Goal: Information Seeking & Learning: Understand process/instructions

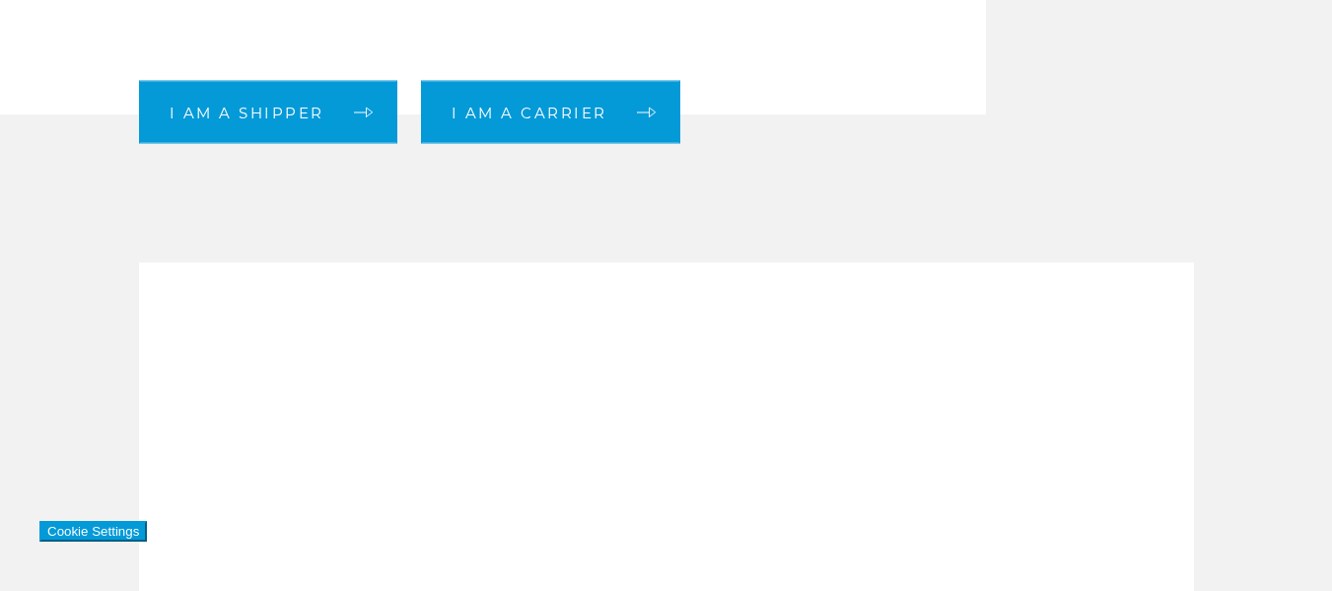
scroll to position [493, 0]
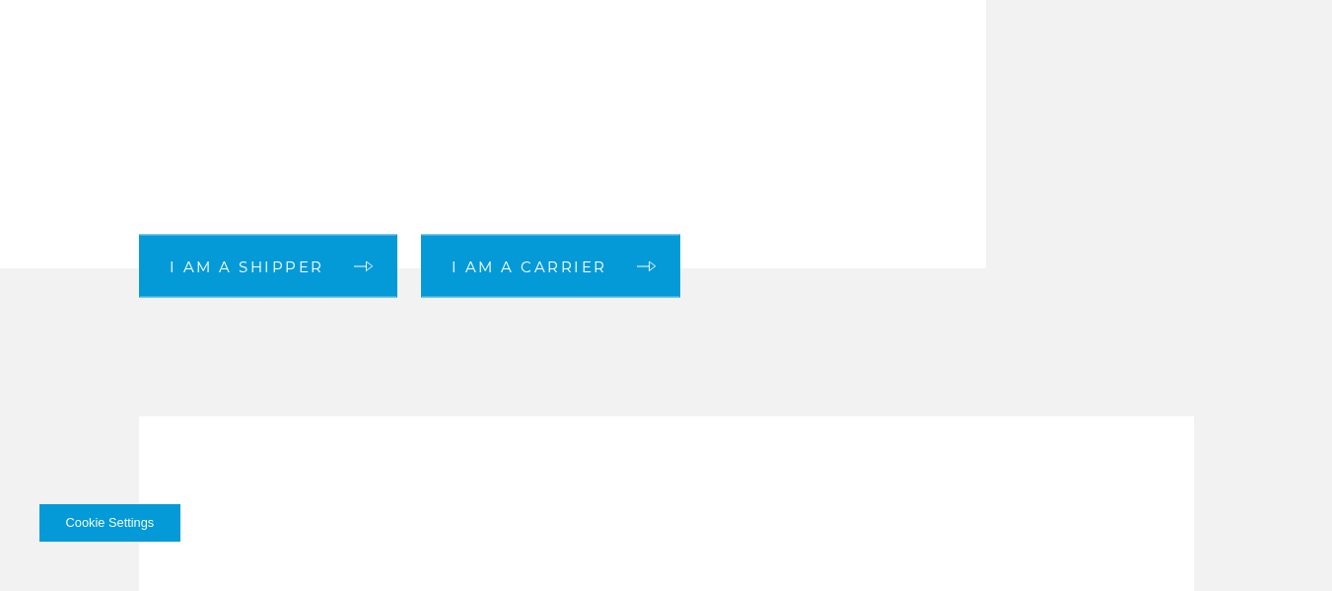
click at [1060, 132] on div "Welcome to KBX! Find quick access to what you're looking for here. I am a shipp…" at bounding box center [666, 128] width 1085 height 279
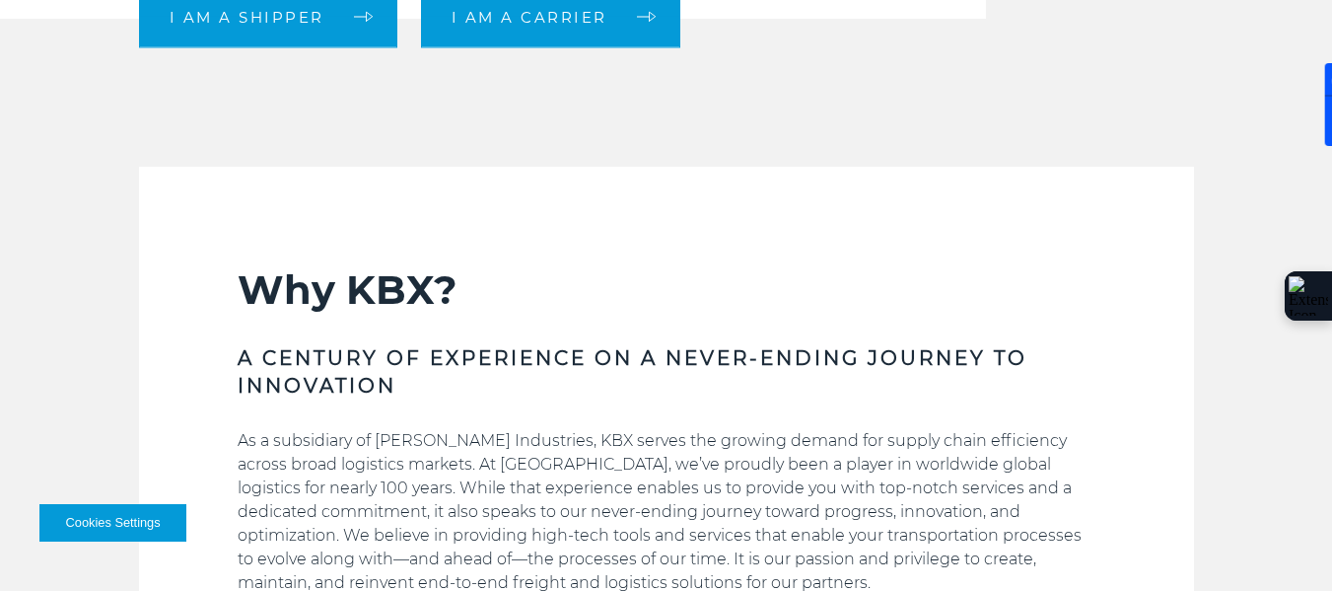
scroll to position [416, 0]
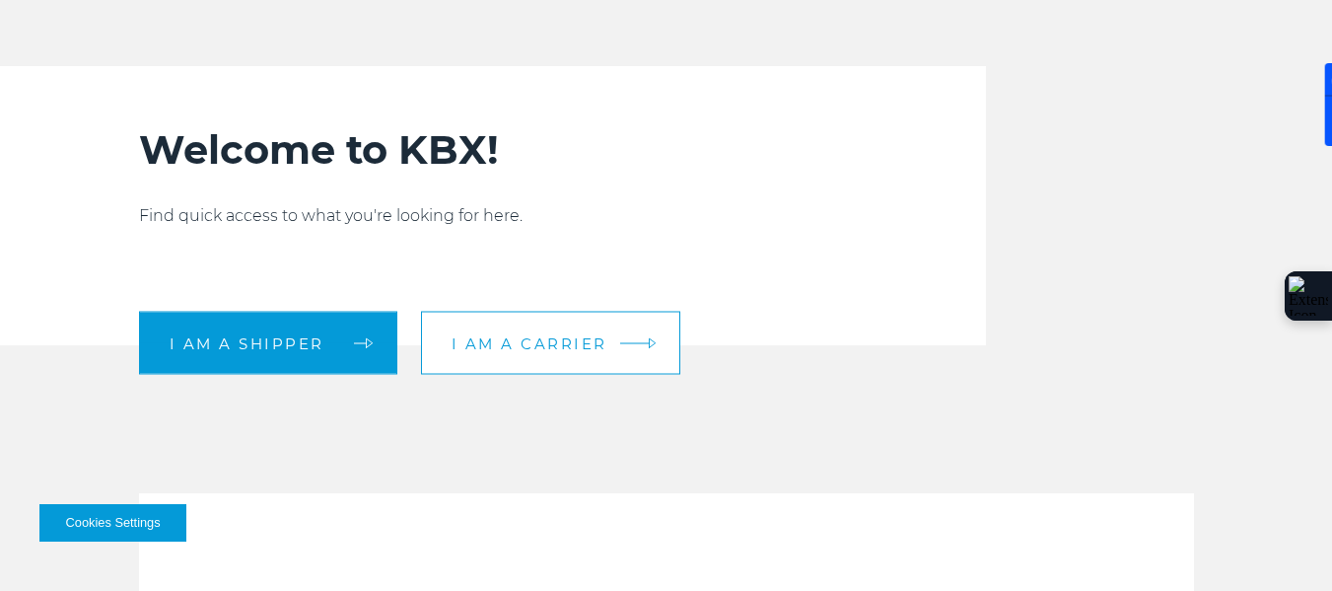
click at [571, 349] on span "I am a carrier" at bounding box center [530, 342] width 156 height 15
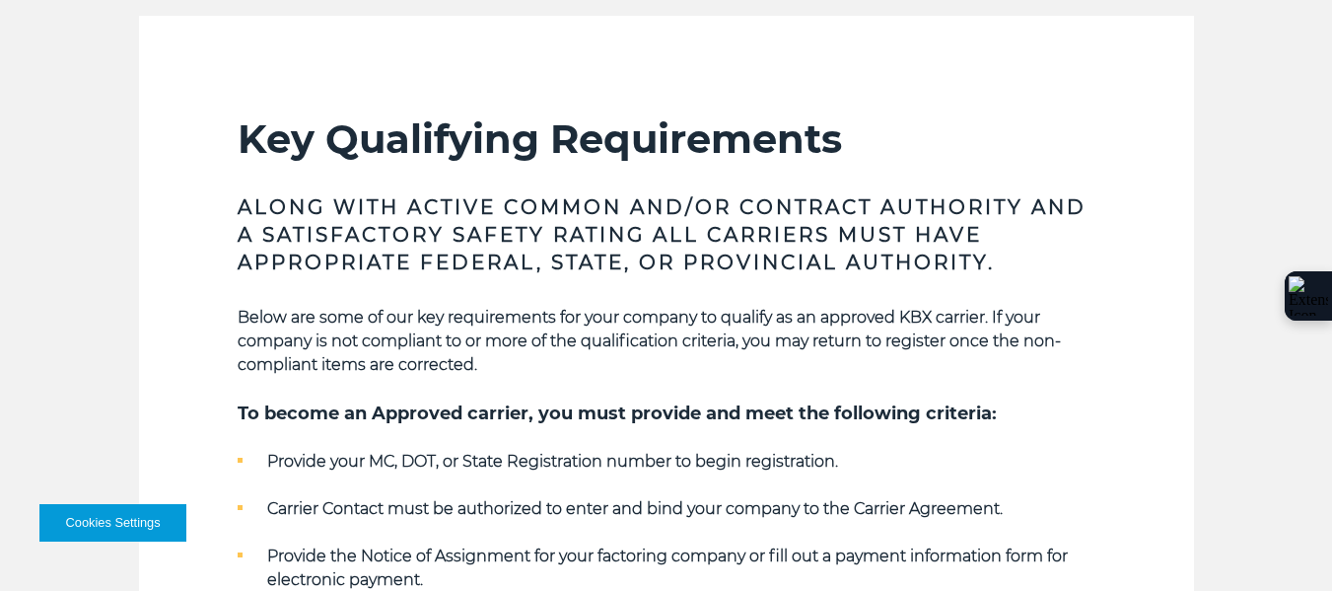
scroll to position [493, 0]
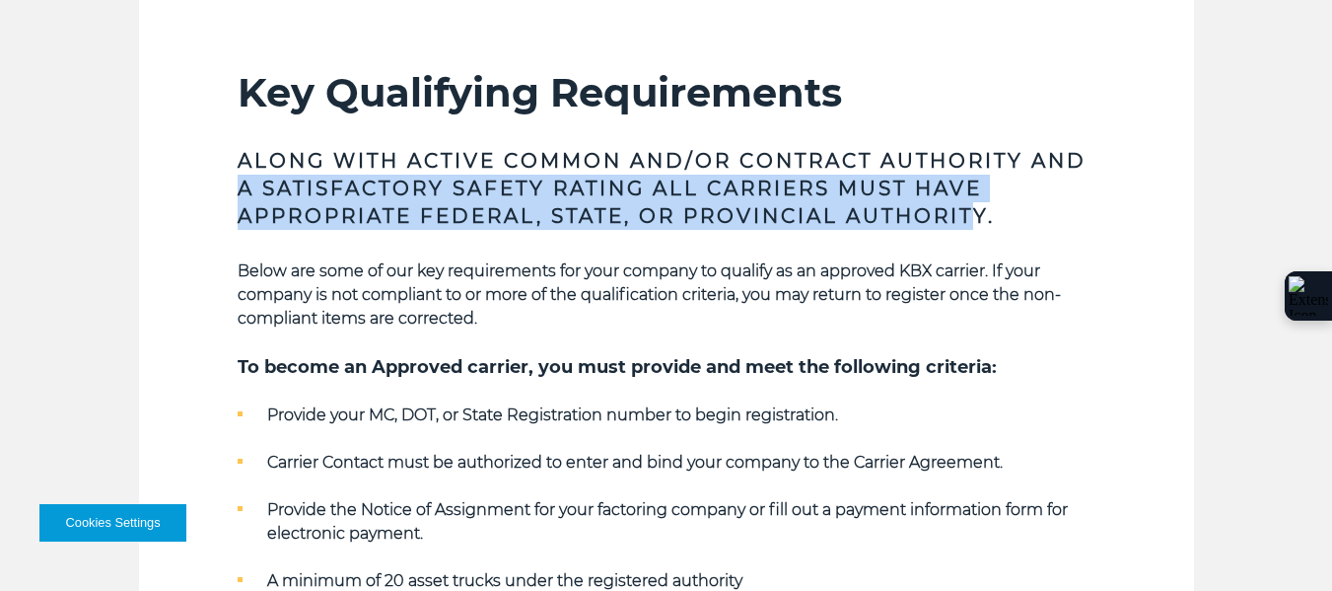
drag, startPoint x: 239, startPoint y: 180, endPoint x: 975, endPoint y: 213, distance: 737.4
click at [975, 213] on h3 "Along with Active Common and/or Contract Authority and a Satisfactory safety ra…" at bounding box center [667, 188] width 858 height 83
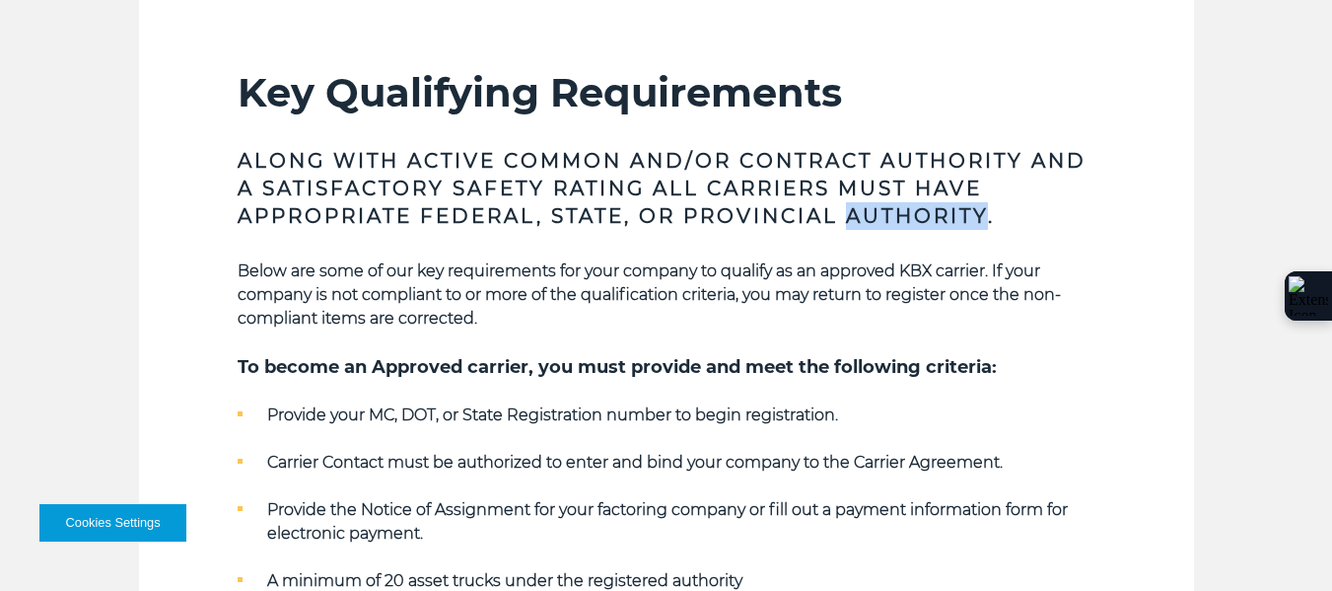
click at [975, 213] on h3 "Along with Active Common and/or Contract Authority and a Satisfactory safety ra…" at bounding box center [667, 188] width 858 height 83
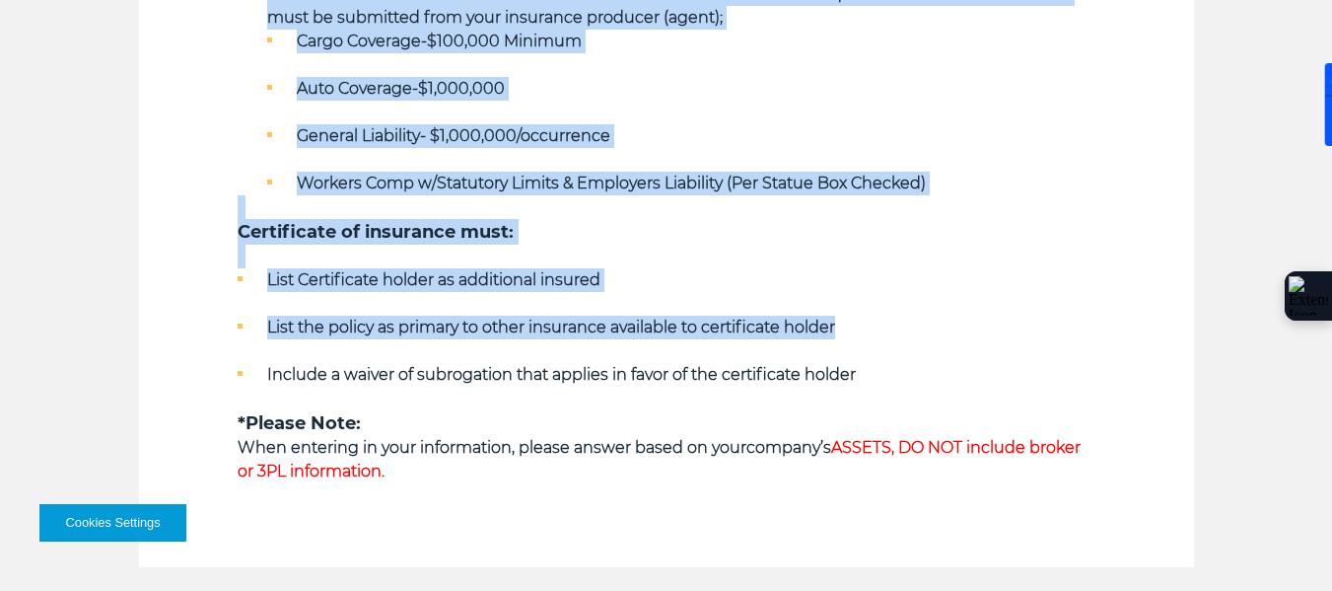
scroll to position [1315, 0]
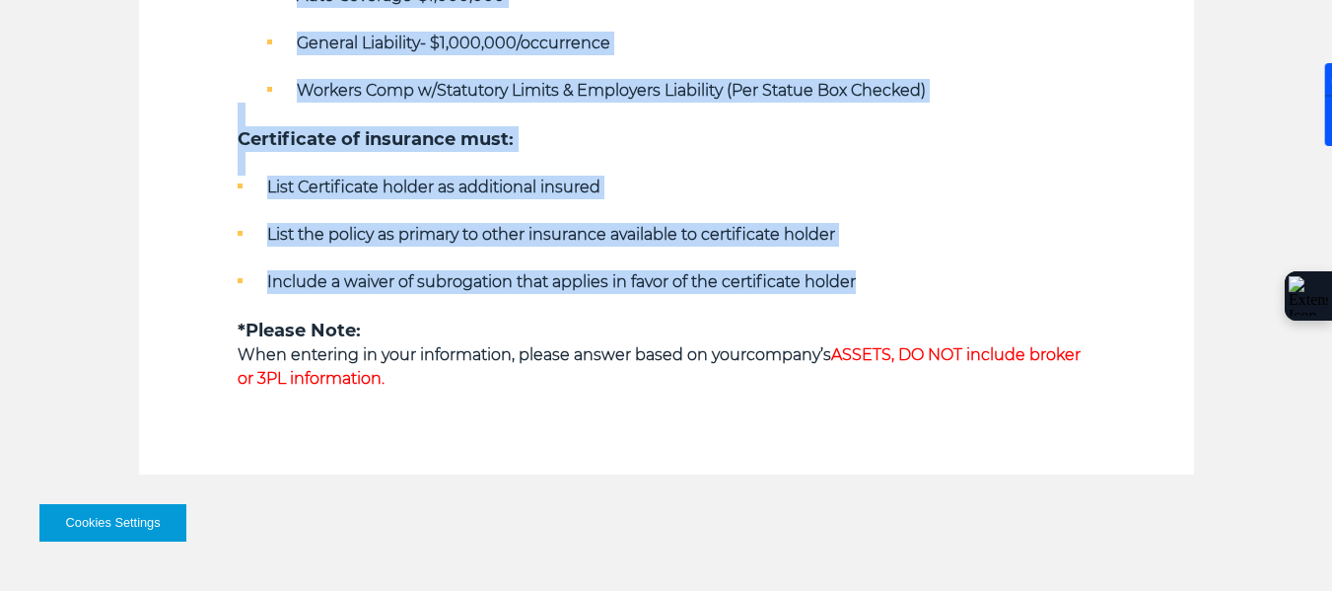
drag, startPoint x: 272, startPoint y: 292, endPoint x: 865, endPoint y: 272, distance: 593.0
click at [865, 272] on li "Include a waiver of subrogation that applies in favor of the certificate holder" at bounding box center [667, 282] width 858 height 24
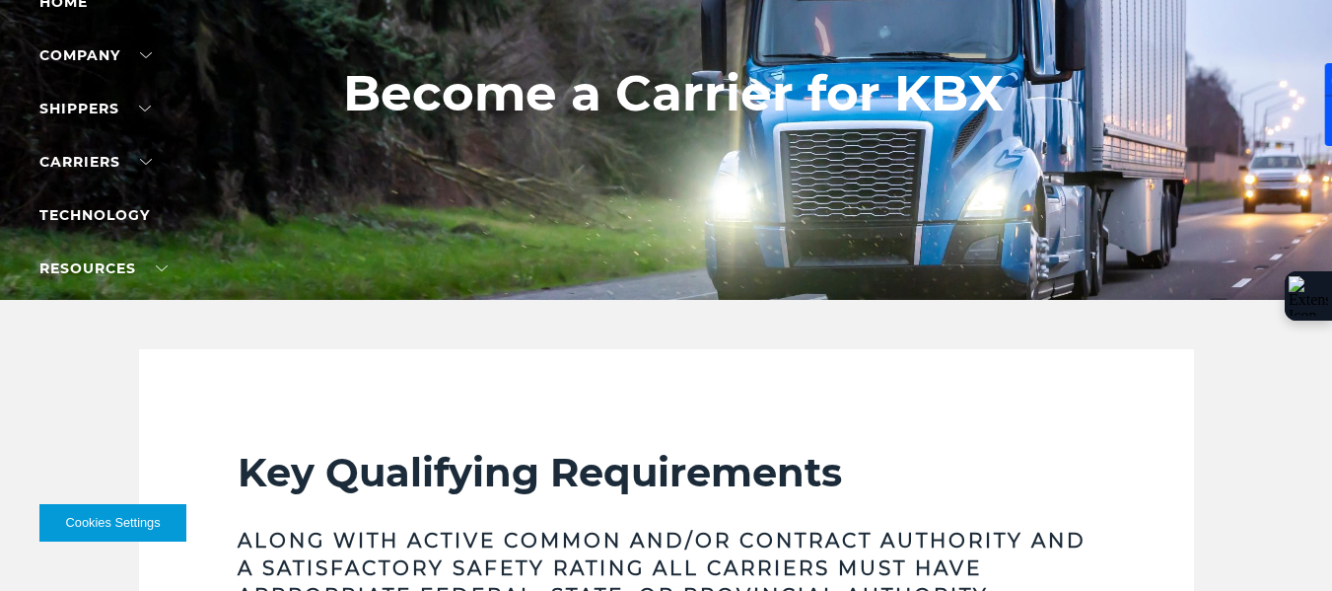
scroll to position [0, 0]
